Goal: Communication & Community: Answer question/provide support

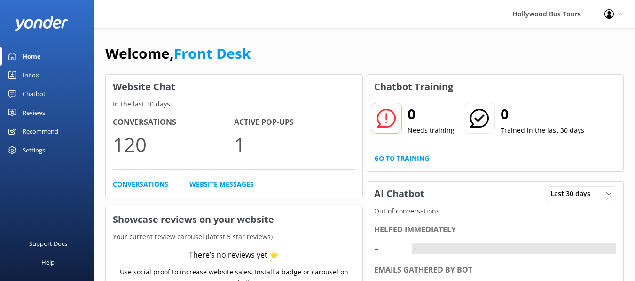
click at [37, 76] on div "Inbox" at bounding box center [31, 75] width 16 height 19
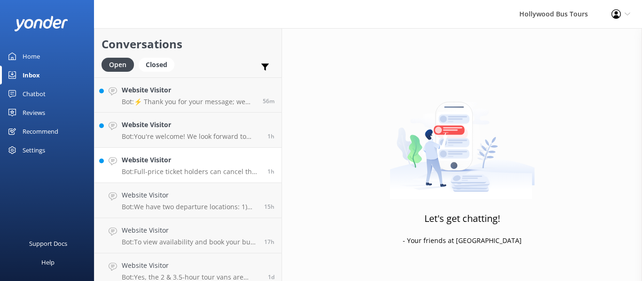
scroll to position [148, 0]
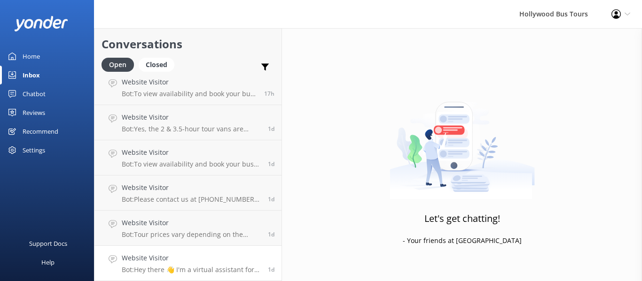
click at [202, 263] on h4 "Website Visitor" at bounding box center [191, 258] width 139 height 10
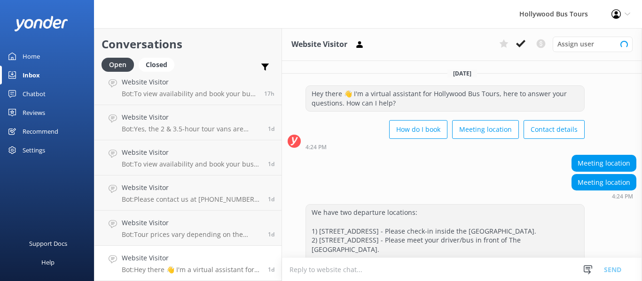
scroll to position [70, 0]
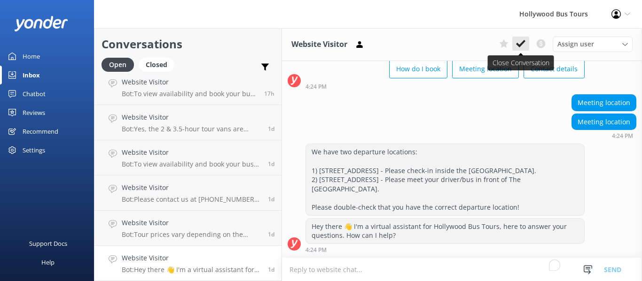
click at [519, 45] on use at bounding box center [520, 44] width 9 height 8
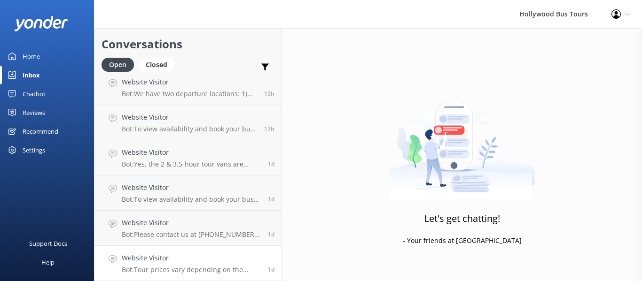
scroll to position [113, 0]
click at [202, 266] on p "Bot: Tour prices vary depending on the specific tour and departure location. Fo…" at bounding box center [191, 270] width 139 height 8
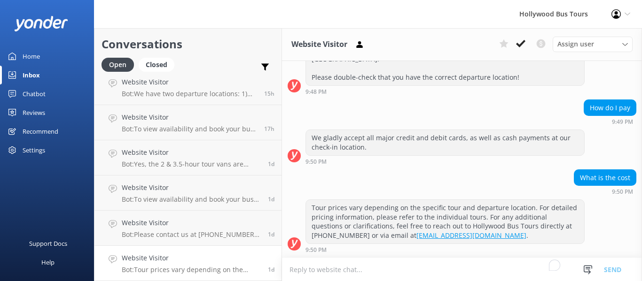
scroll to position [290, 0]
click at [519, 46] on use at bounding box center [520, 44] width 9 height 8
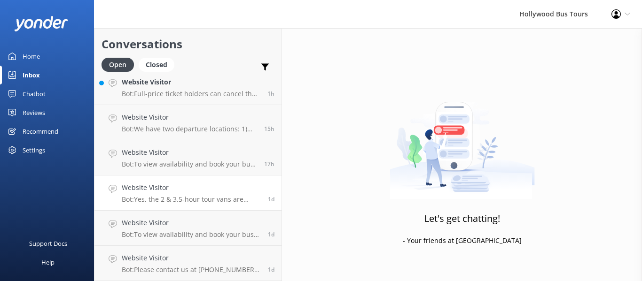
scroll to position [78, 0]
click at [194, 228] on h4 "Website Visitor" at bounding box center [191, 223] width 139 height 10
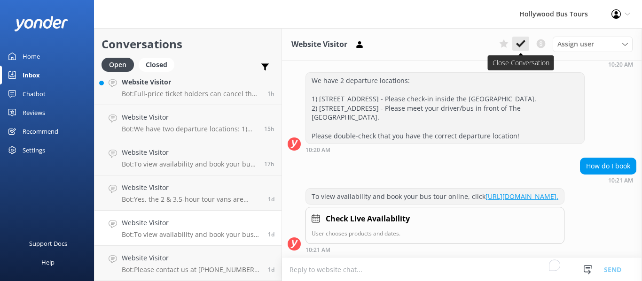
scroll to position [192, 0]
click at [517, 43] on icon at bounding box center [520, 43] width 9 height 9
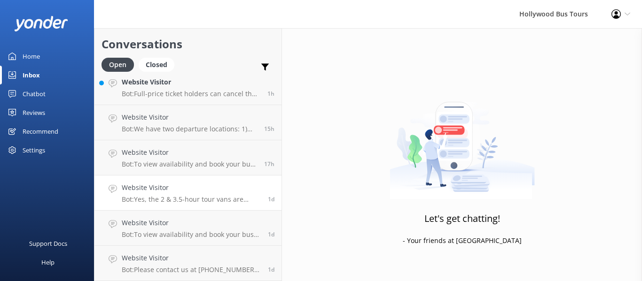
scroll to position [43, 0]
click at [184, 258] on h4 "Website Visitor" at bounding box center [191, 258] width 139 height 10
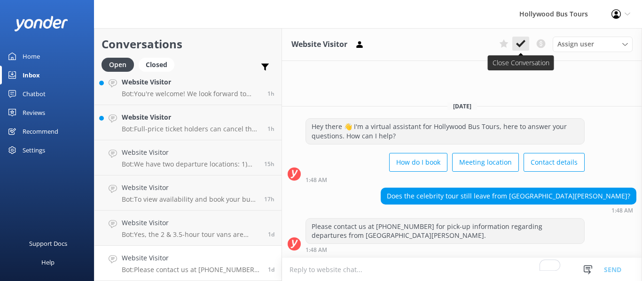
click at [518, 45] on use at bounding box center [520, 44] width 9 height 8
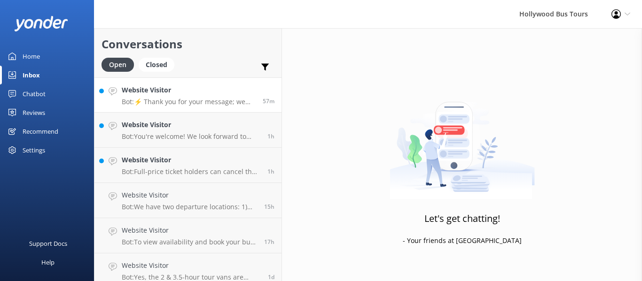
click at [224, 96] on div "Website Visitor Bot: ⚡ Thank you for your message; we are connecting you to a t…" at bounding box center [189, 95] width 134 height 20
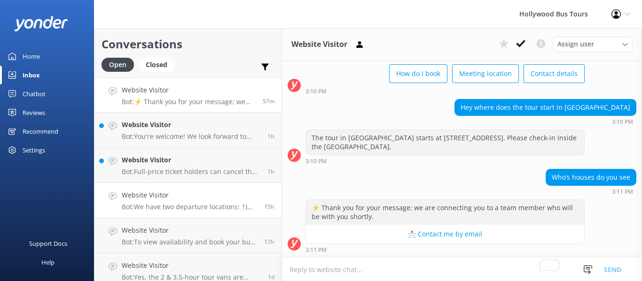
scroll to position [8, 0]
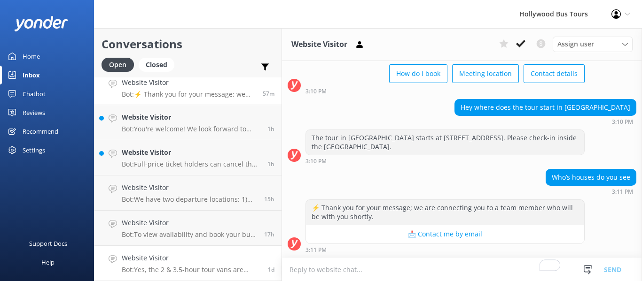
click at [243, 264] on div "Website Visitor Bot: Yes, the 2 & 3.5-hour tour vans are open-air with a sun sh…" at bounding box center [191, 263] width 139 height 21
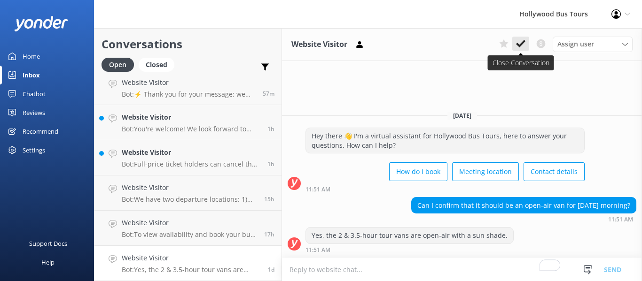
click at [520, 44] on use at bounding box center [520, 44] width 9 height 8
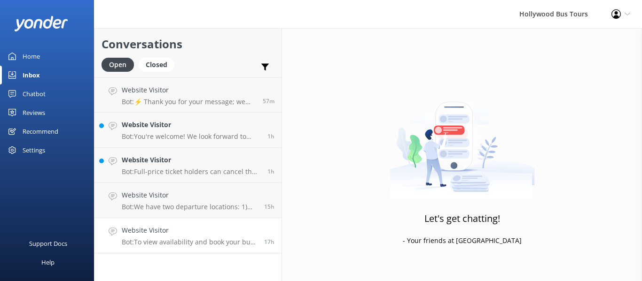
click at [200, 228] on h4 "Website Visitor" at bounding box center [189, 230] width 135 height 10
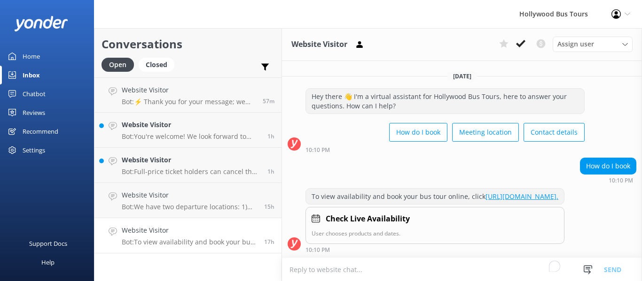
scroll to position [7, 0]
click at [520, 43] on icon at bounding box center [520, 43] width 9 height 9
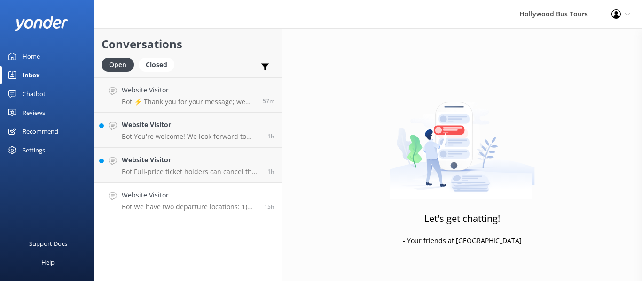
click at [192, 209] on p "Bot: We have two departure locations: 1) [STREET_ADDRESS] - Please check-in ins…" at bounding box center [189, 207] width 135 height 8
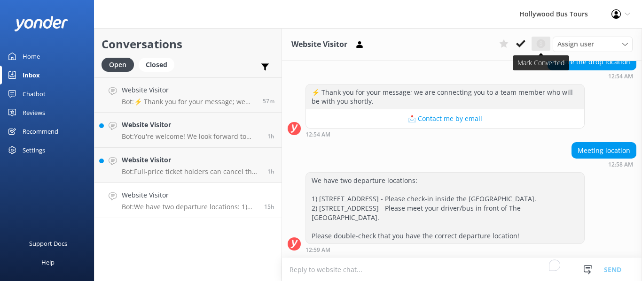
scroll to position [236, 0]
click at [519, 45] on use at bounding box center [520, 44] width 9 height 8
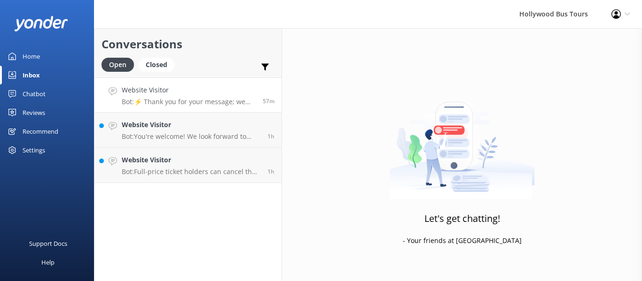
click at [187, 92] on h4 "Website Visitor" at bounding box center [189, 90] width 134 height 10
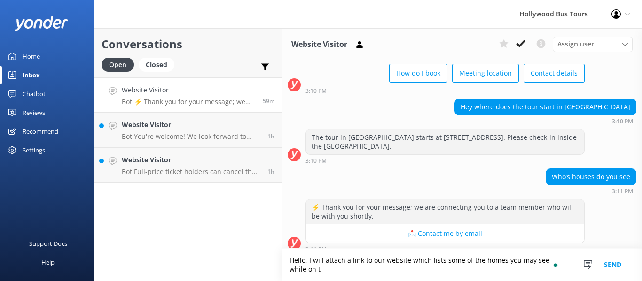
scroll to position [65, 0]
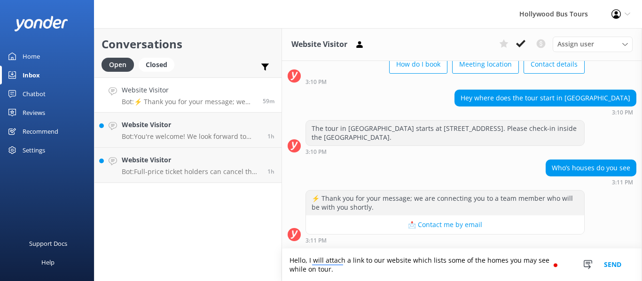
paste textarea "[URL][DOMAIN_NAME]"
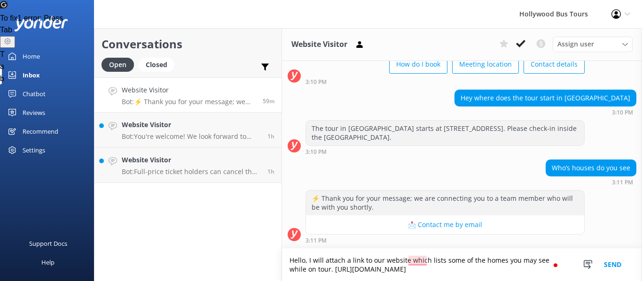
type textarea "Hello, I will attach a link to our website which lists some of the homes you ma…"
click at [613, 268] on button "Send" at bounding box center [612, 265] width 35 height 32
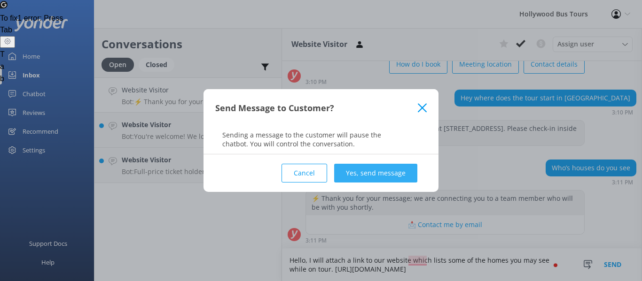
click at [368, 174] on button "Yes, send message" at bounding box center [375, 173] width 83 height 19
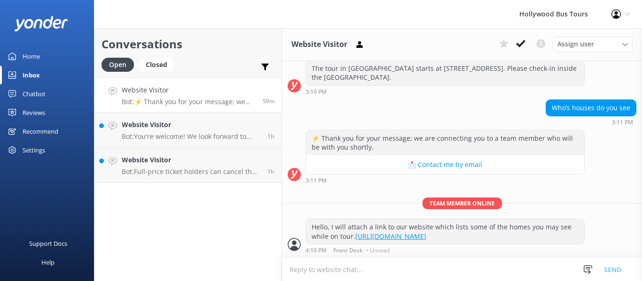
scroll to position [126, 0]
click at [161, 135] on p "Bot: You're welcome! We look forward to seeing you at [GEOGRAPHIC_DATA] Bus Tou…" at bounding box center [191, 136] width 139 height 8
